Goal: Use online tool/utility: Utilize a website feature to perform a specific function

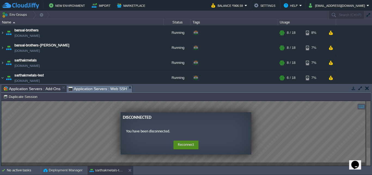
scroll to position [51, 0]
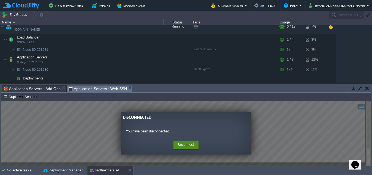
click at [192, 145] on button "Reconnect" at bounding box center [186, 144] width 25 height 9
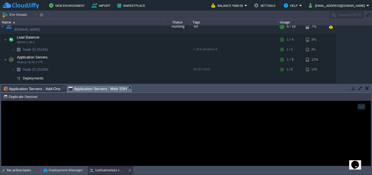
click at [95, 136] on div at bounding box center [186, 133] width 370 height 65
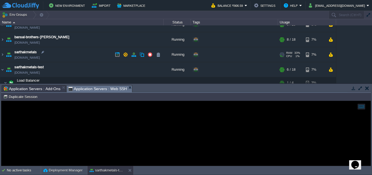
scroll to position [8, 0]
click at [2, 53] on img at bounding box center [2, 54] width 4 height 15
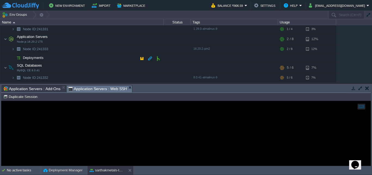
scroll to position [56, 0]
click at [108, 104] on div at bounding box center [186, 133] width 370 height 65
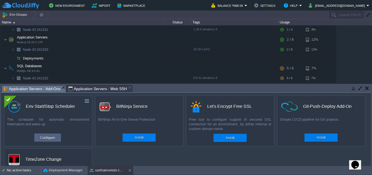
click at [36, 89] on span "Application Servers : Add-Ons" at bounding box center [32, 88] width 57 height 7
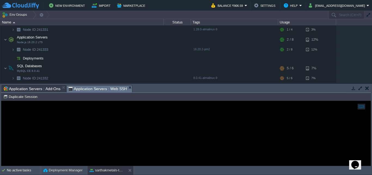
click at [90, 88] on span "Application Servers : Web SSH" at bounding box center [97, 88] width 59 height 7
click at [238, 132] on div at bounding box center [186, 133] width 370 height 65
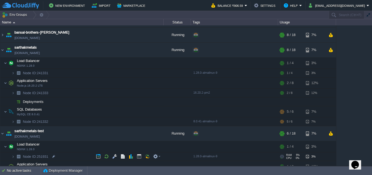
scroll to position [57, 0]
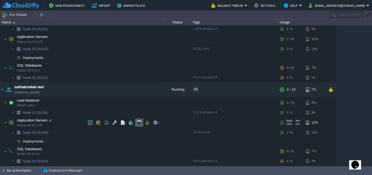
click at [140, 122] on button "button" at bounding box center [139, 122] width 5 height 5
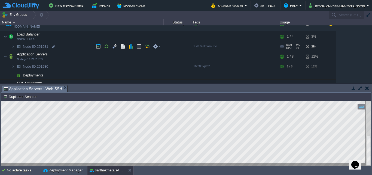
scroll to position [123, 0]
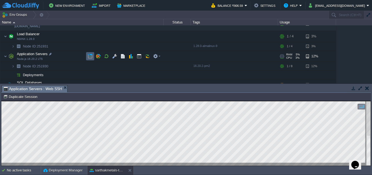
click at [92, 57] on button "button" at bounding box center [90, 56] width 5 height 5
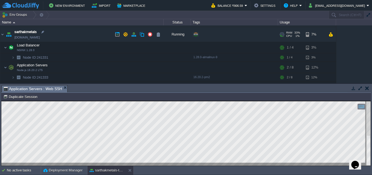
scroll to position [4, 0]
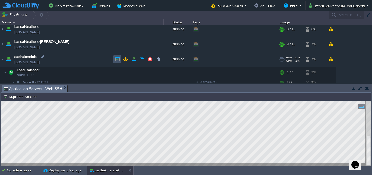
click at [120, 60] on button "button" at bounding box center [117, 59] width 5 height 5
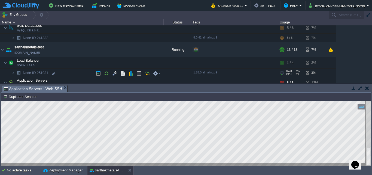
scroll to position [98, 0]
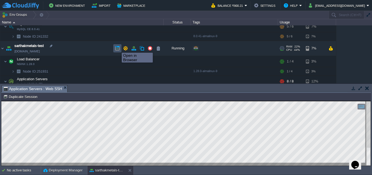
click at [118, 48] on button "button" at bounding box center [117, 48] width 5 height 5
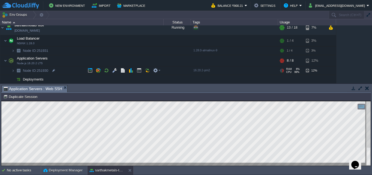
scroll to position [119, 0]
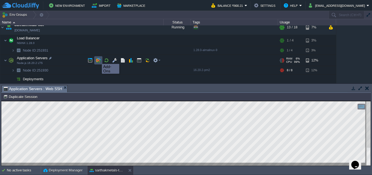
click at [98, 59] on button "button" at bounding box center [98, 60] width 5 height 5
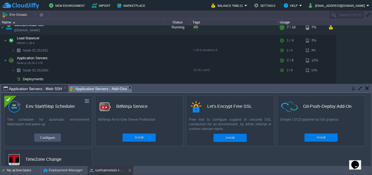
click at [49, 140] on button "Configure" at bounding box center [47, 137] width 18 height 7
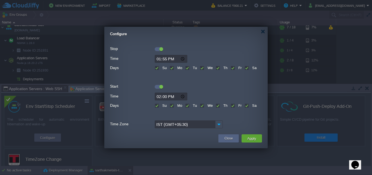
click at [158, 59] on input "13:55" at bounding box center [171, 59] width 33 height 8
type input "14:50"
click at [164, 97] on input "14:00" at bounding box center [171, 96] width 33 height 8
type input "14:51"
click at [256, 139] on button "Apply" at bounding box center [252, 138] width 12 height 7
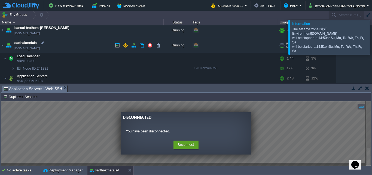
scroll to position [17, 0]
click at [115, 46] on button "button" at bounding box center [117, 45] width 5 height 5
